Goal: Information Seeking & Learning: Learn about a topic

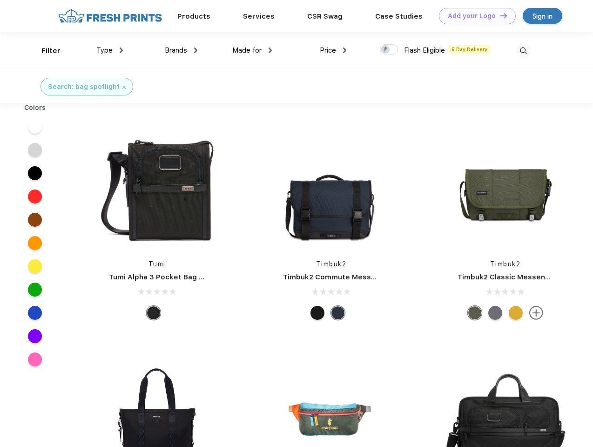
scroll to position [0, 0]
click at [474, 16] on link "Add your Logo Design Tool" at bounding box center [477, 16] width 77 height 16
click at [0, 0] on div "Design Tool" at bounding box center [0, 0] width 0 height 0
click at [499, 15] on link "Add your Logo Design Tool" at bounding box center [477, 16] width 77 height 16
click at [45, 51] on div "Filter" at bounding box center [50, 51] width 19 height 11
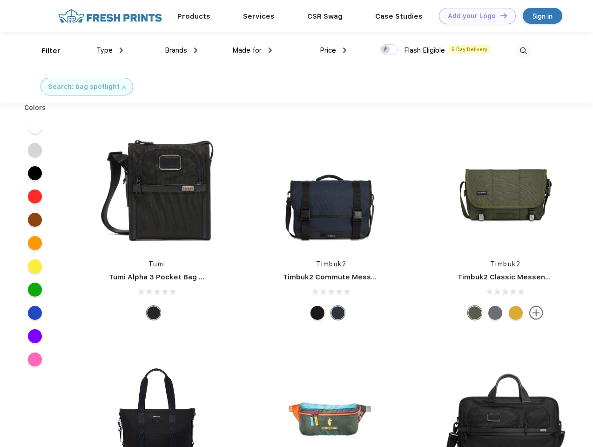
click at [110, 50] on span "Type" at bounding box center [104, 50] width 16 height 8
click at [181, 50] on span "Brands" at bounding box center [176, 50] width 22 height 8
click at [252, 50] on span "Made for" at bounding box center [246, 50] width 29 height 8
click at [333, 50] on span "Price" at bounding box center [328, 50] width 16 height 8
click at [389, 50] on div at bounding box center [389, 49] width 18 height 10
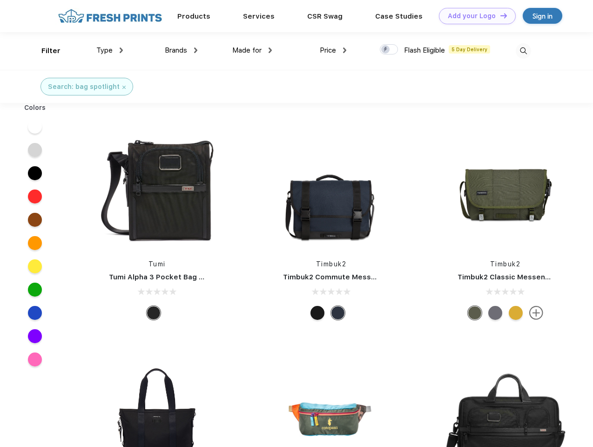
click at [386, 50] on input "checkbox" at bounding box center [383, 47] width 6 height 6
click at [523, 51] on img at bounding box center [523, 50] width 15 height 15
